Goal: Task Accomplishment & Management: Manage account settings

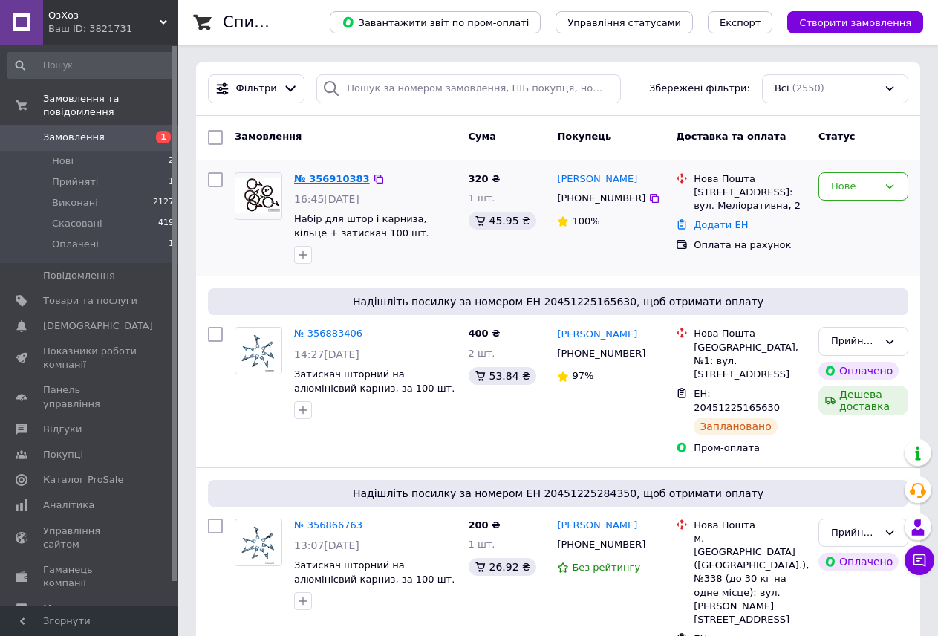
click at [327, 180] on link "№ 356910383" at bounding box center [332, 178] width 76 height 11
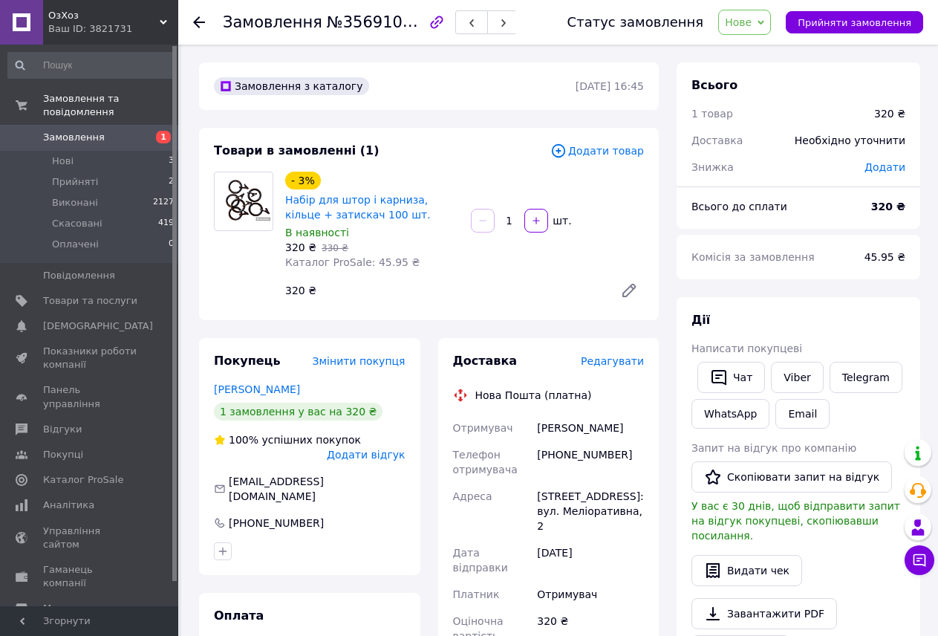
click at [601, 361] on span "Редагувати" at bounding box center [612, 361] width 63 height 12
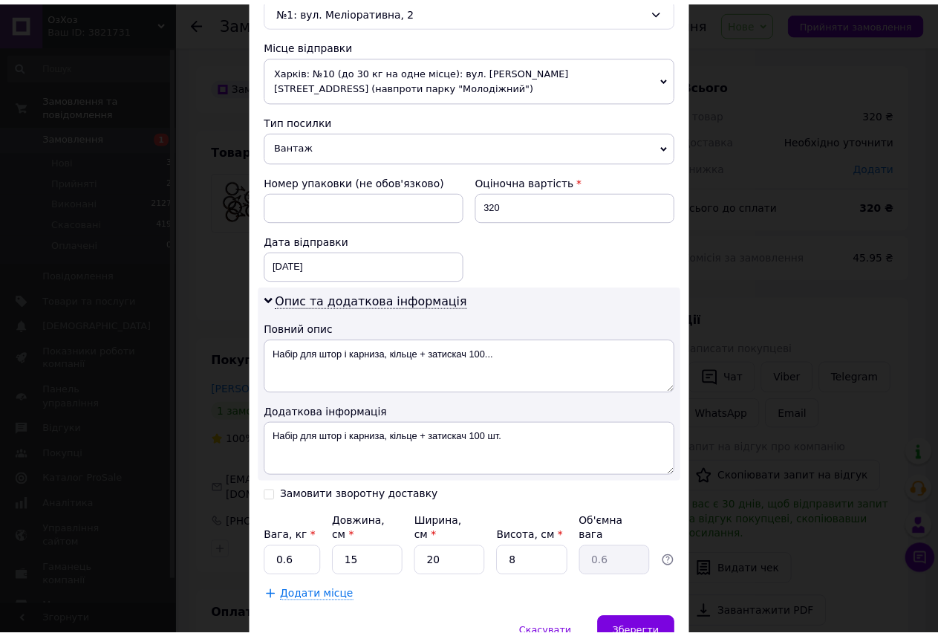
scroll to position [520, 0]
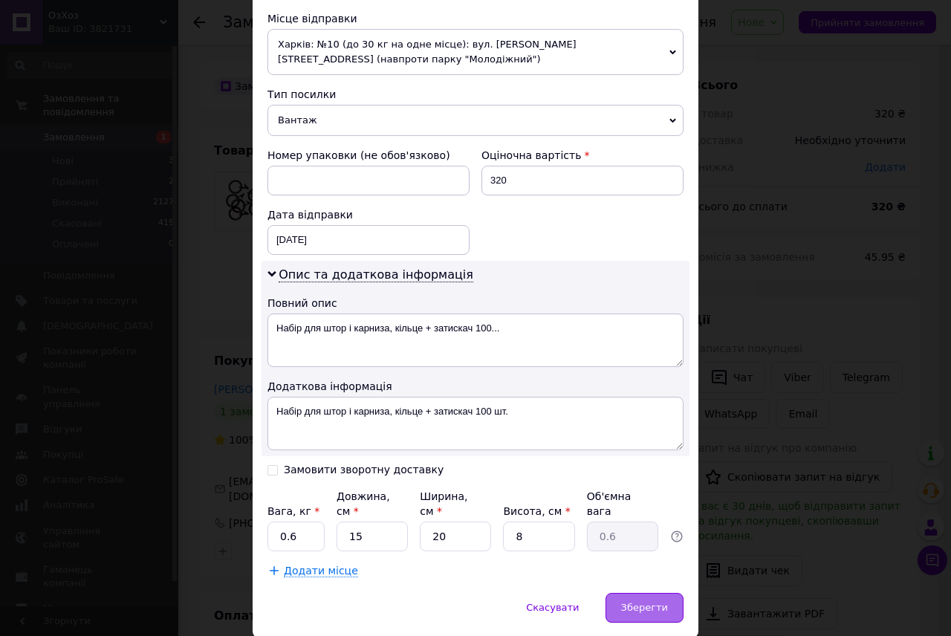
click at [631, 602] on span "Зберегти" at bounding box center [644, 607] width 47 height 11
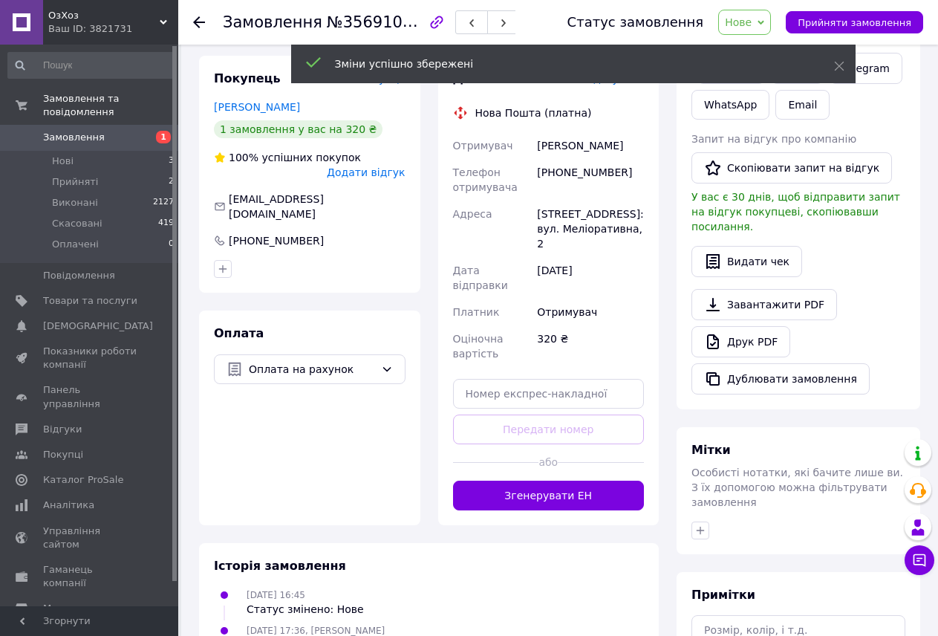
scroll to position [297, 0]
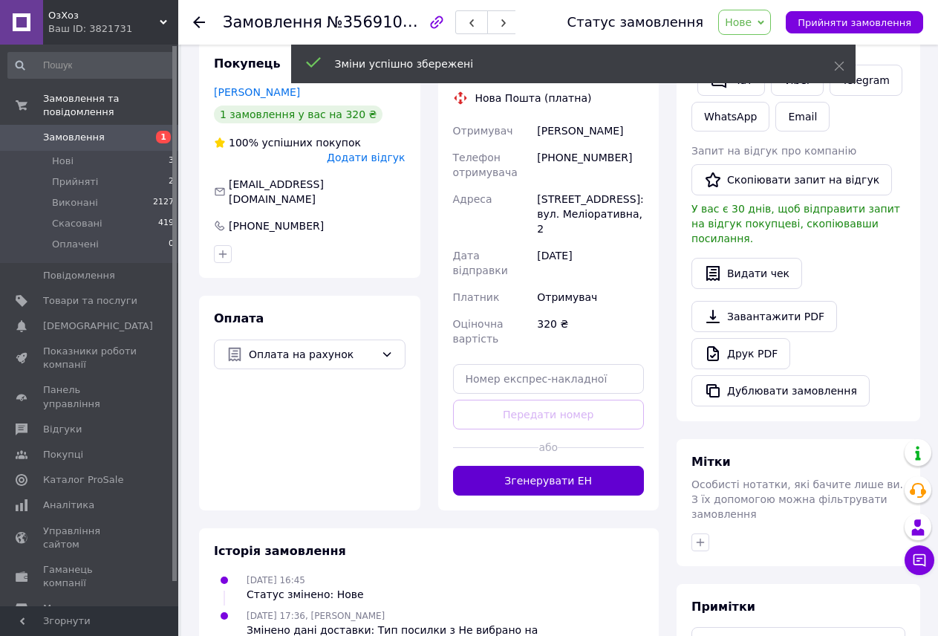
click at [571, 466] on button "Згенерувати ЕН" at bounding box center [549, 481] width 192 height 30
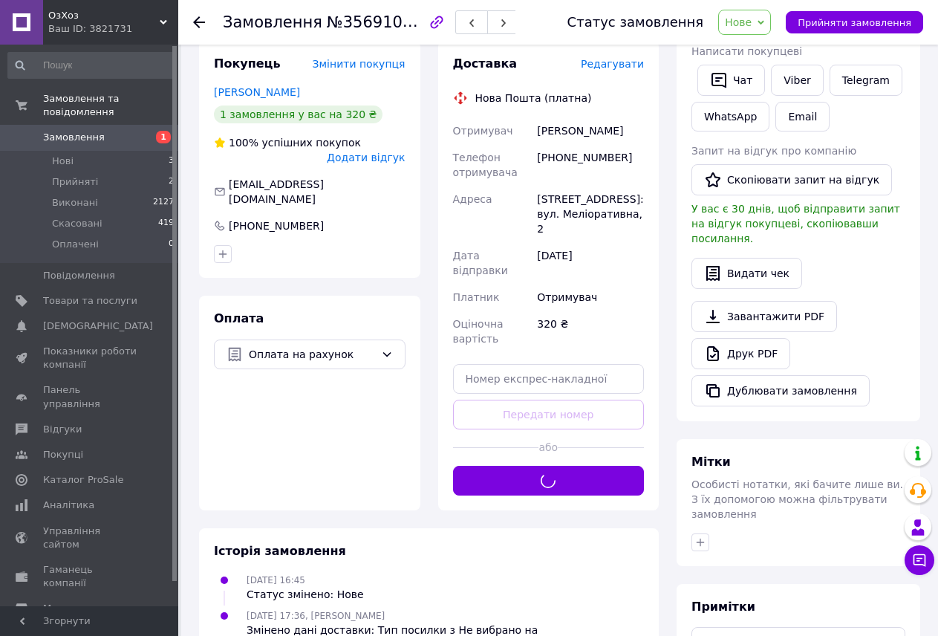
click at [752, 16] on span "Нове" at bounding box center [738, 22] width 27 height 12
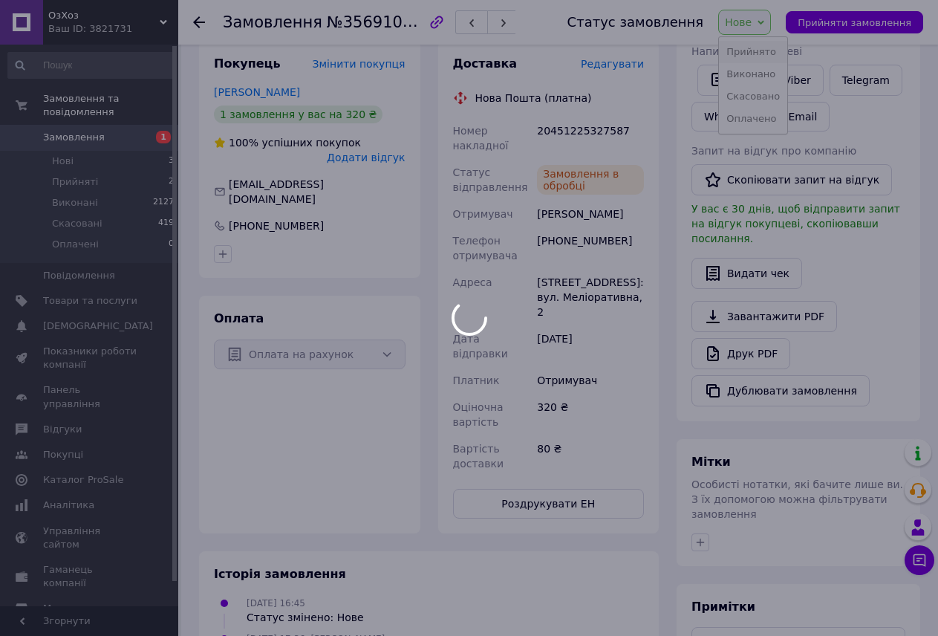
click at [763, 45] on body "ОзХоз Ваш ID: 3821731 Сайт ОзХоз Кабінет покупця Перевірити стан системи Сторін…" at bounding box center [469, 257] width 938 height 1109
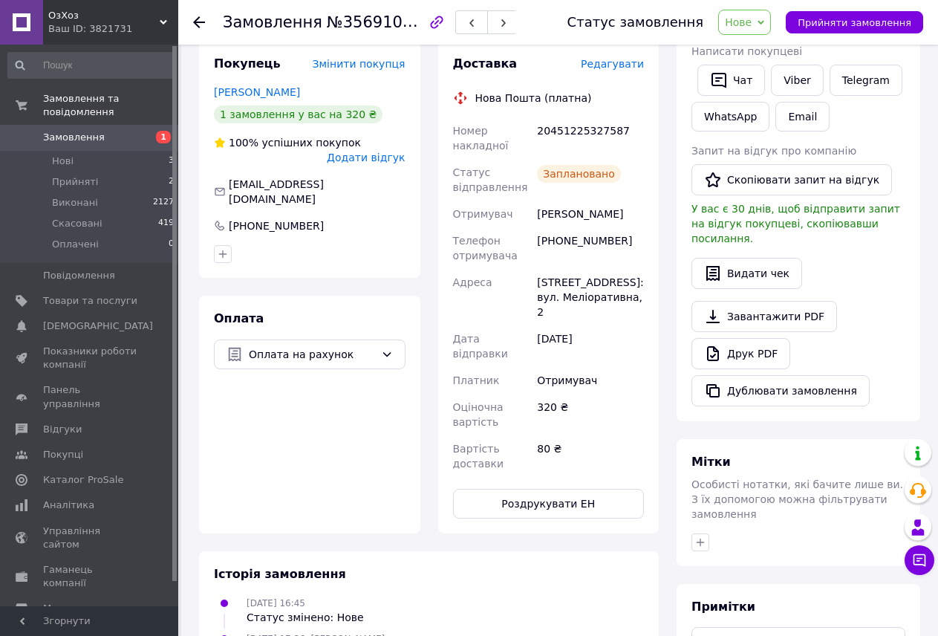
click at [59, 131] on span "Замовлення" at bounding box center [74, 137] width 62 height 13
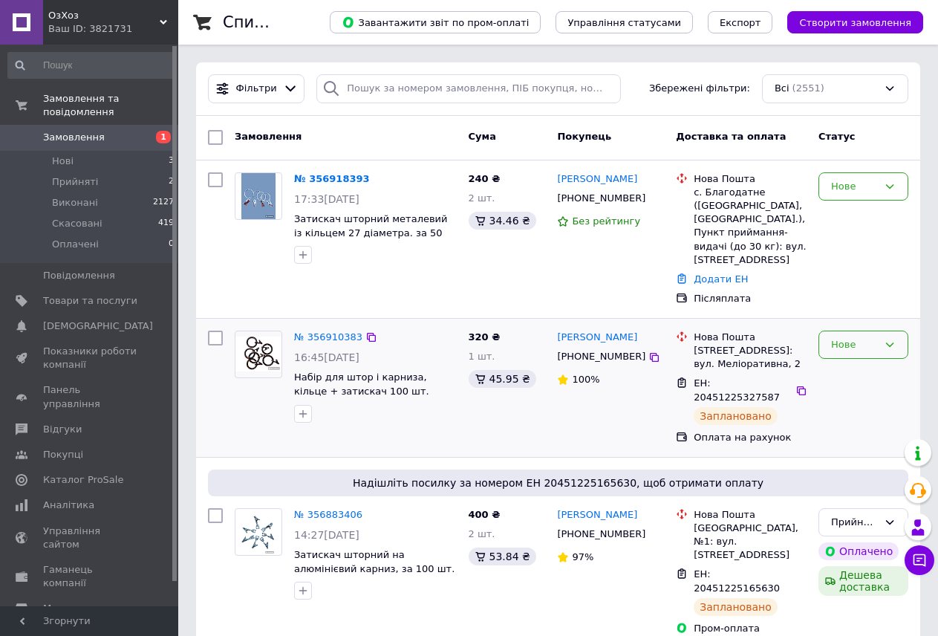
click at [879, 330] on div "Нове" at bounding box center [863, 344] width 90 height 29
click at [852, 362] on li "Прийнято" at bounding box center [863, 375] width 88 height 27
click at [334, 176] on link "№ 356918393" at bounding box center [332, 178] width 76 height 11
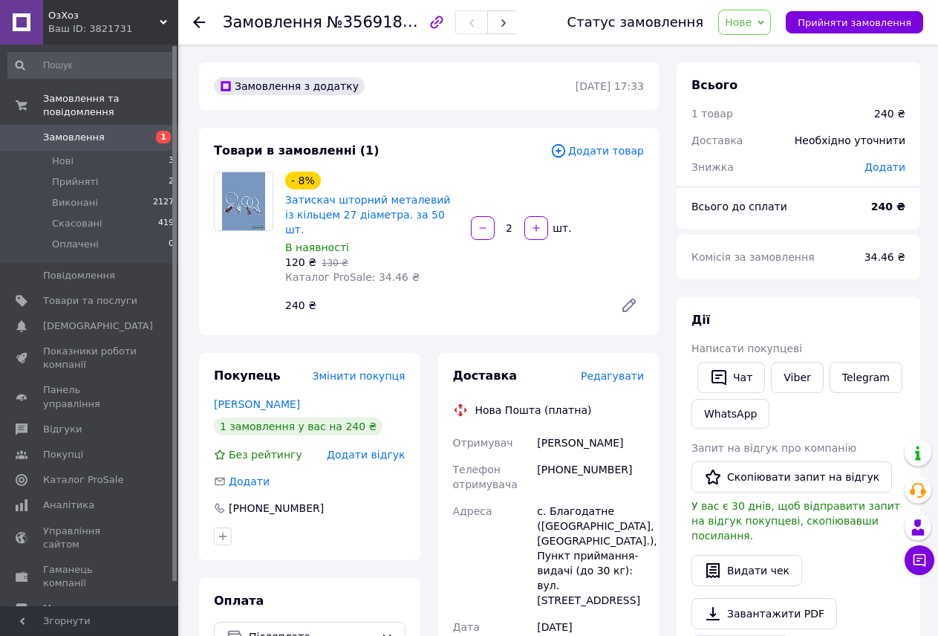
click at [74, 131] on span "Замовлення" at bounding box center [74, 137] width 62 height 13
